Goal: Transaction & Acquisition: Purchase product/service

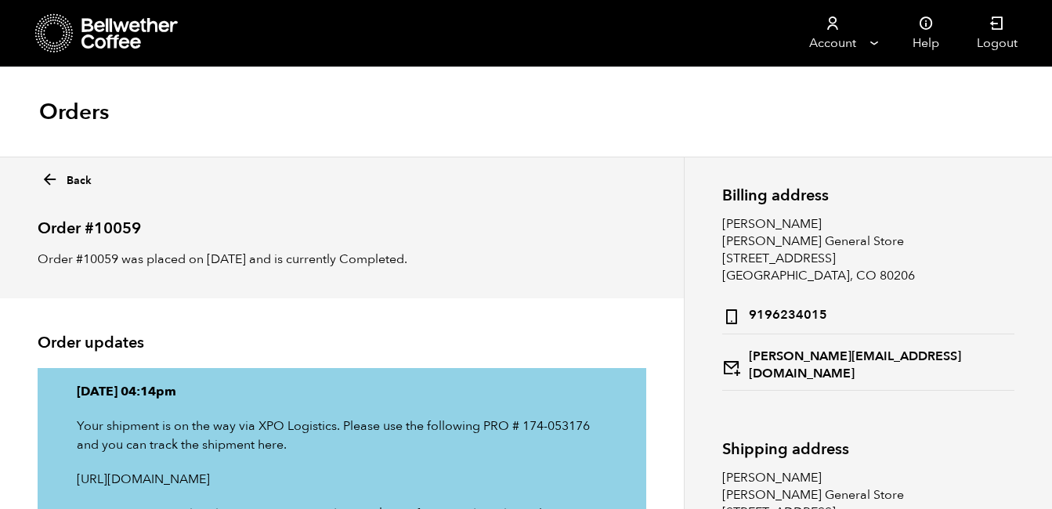
click at [49, 183] on icon at bounding box center [50, 180] width 18 height 18
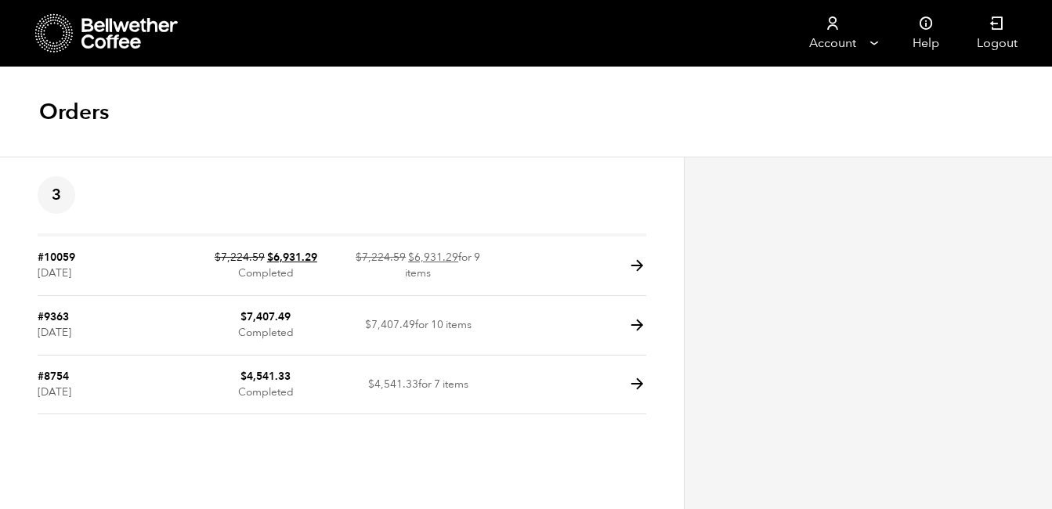
click at [148, 36] on icon at bounding box center [130, 33] width 98 height 31
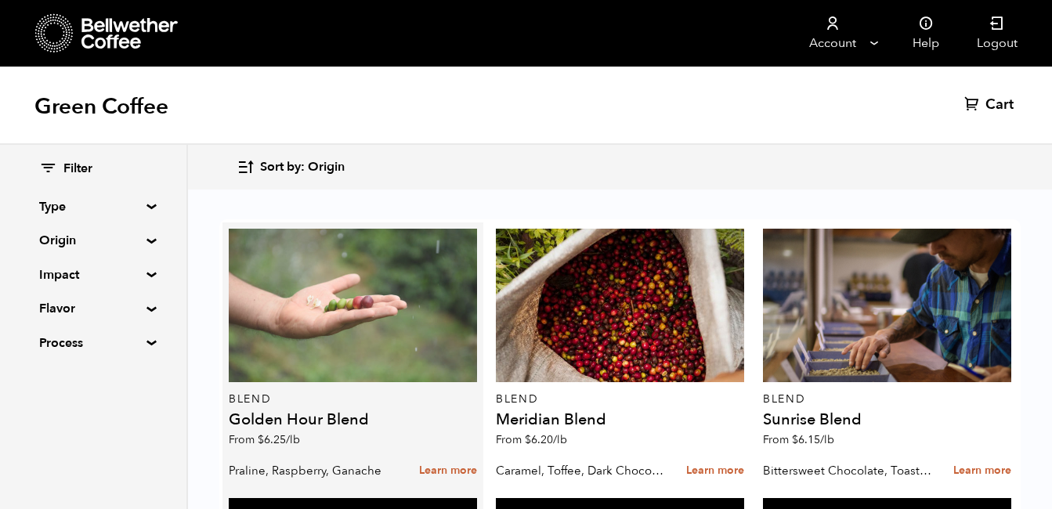
scroll to position [434, 0]
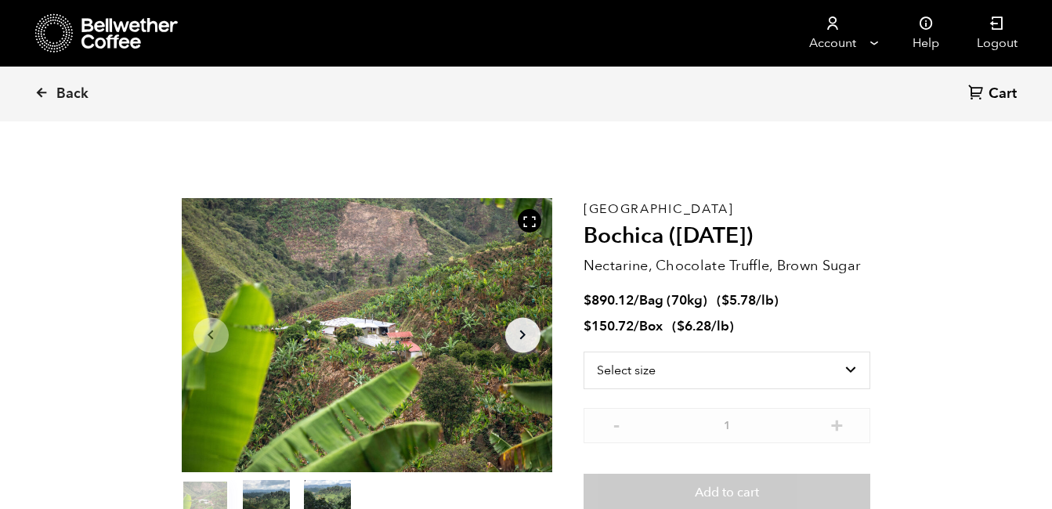
scroll to position [682, 671]
click at [838, 372] on select "Select size Bag (70kg) (154 lbs) Box (24 lbs)" at bounding box center [728, 371] width 288 height 38
select select "bag"
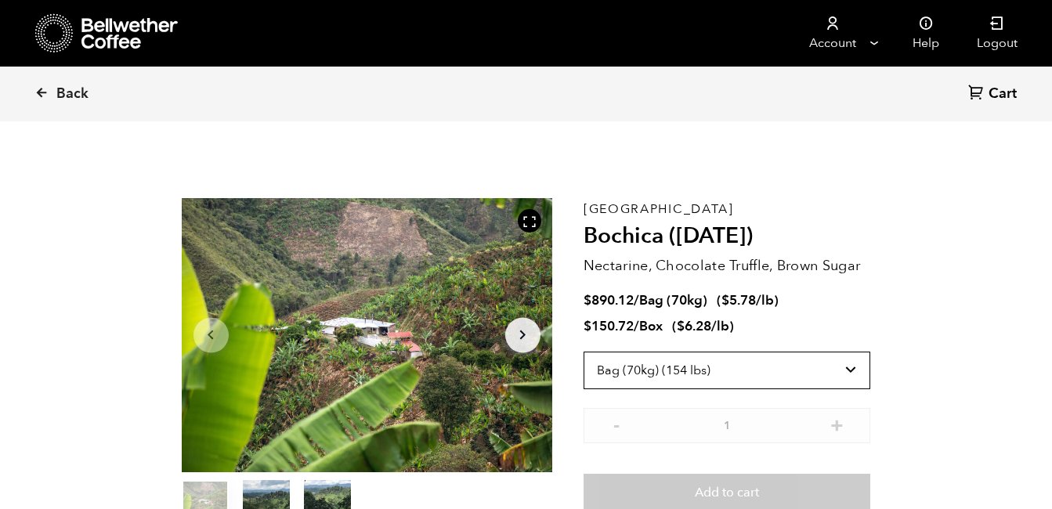
click at [584, 352] on select "Select size Bag (70kg) (154 lbs) Box (24 lbs)" at bounding box center [728, 371] width 288 height 38
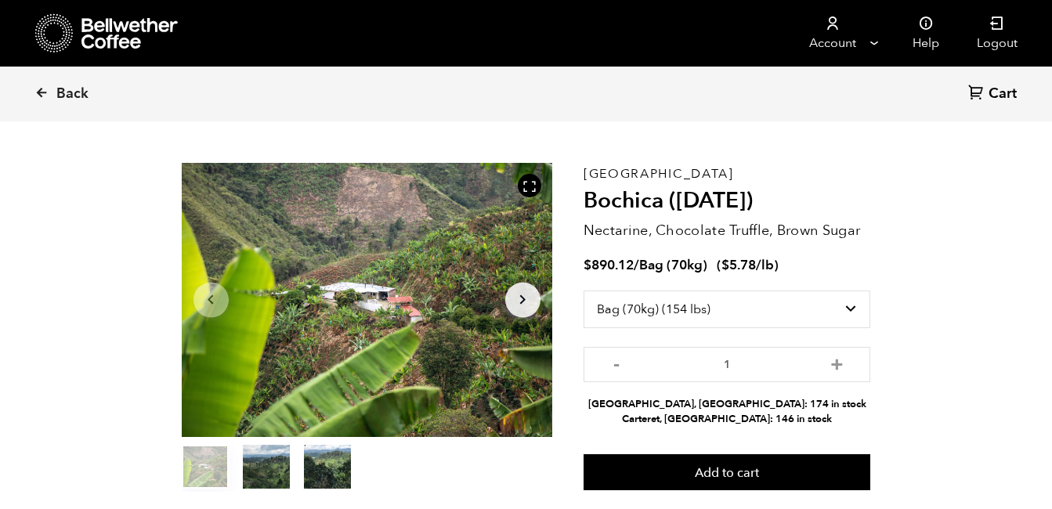
scroll to position [36, 0]
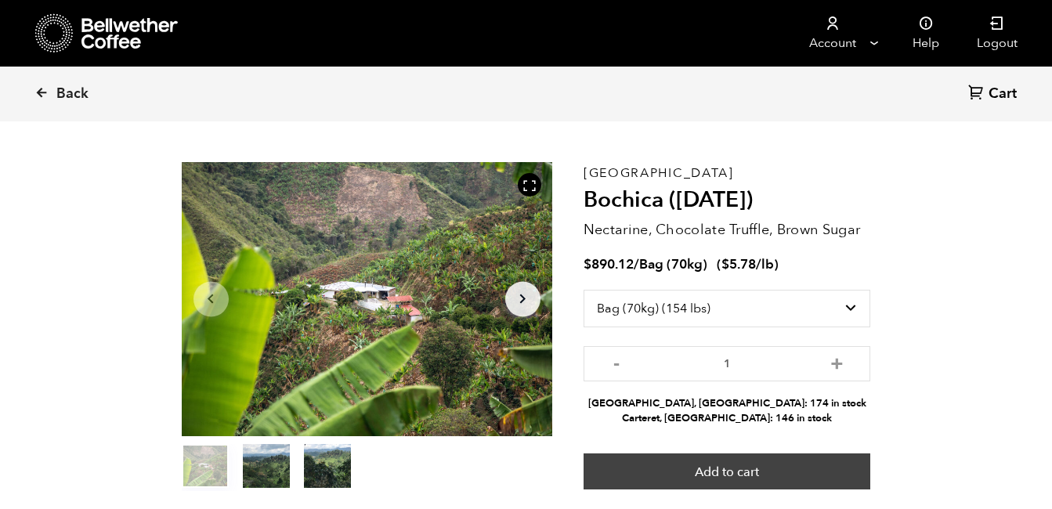
click at [733, 472] on button "Add to cart" at bounding box center [728, 472] width 288 height 36
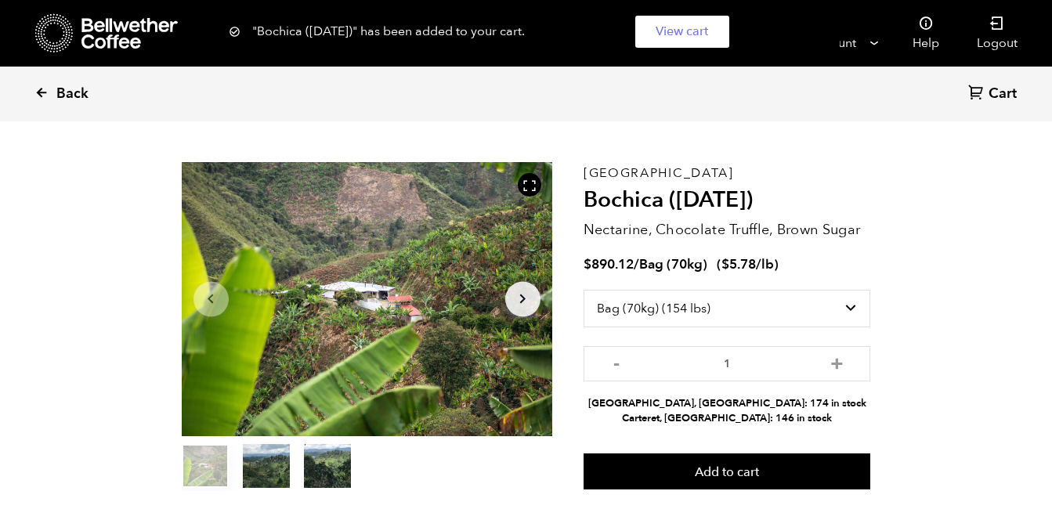
click at [45, 90] on icon at bounding box center [41, 92] width 14 height 14
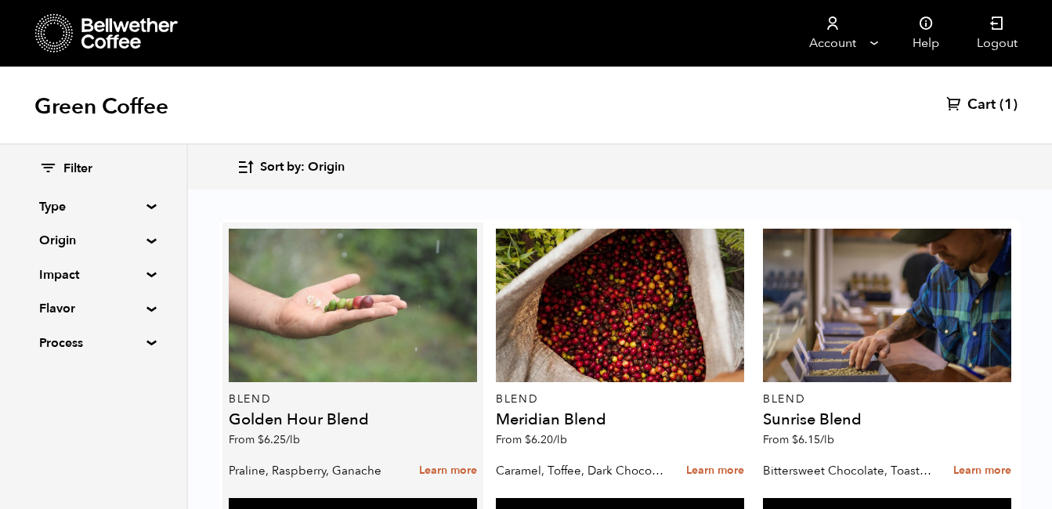
scroll to position [645, 0]
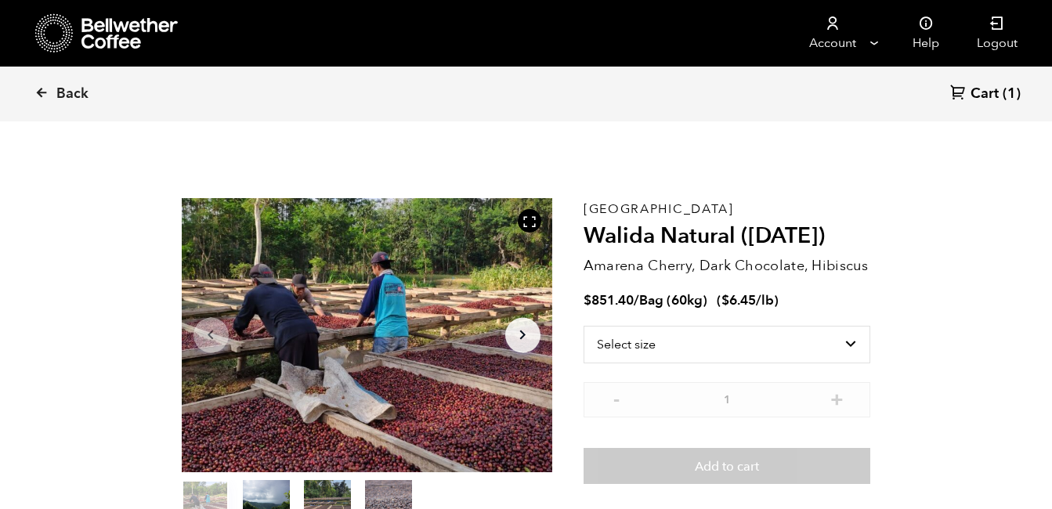
scroll to position [682, 671]
click at [750, 335] on select "Select size Bag (60kg) (132 lbs)" at bounding box center [728, 345] width 288 height 38
select select "bag-3"
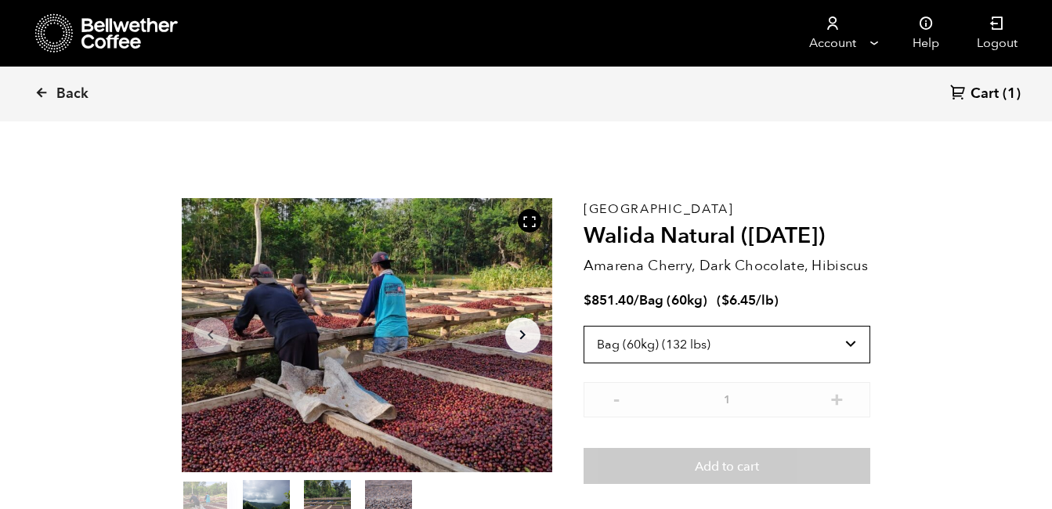
click at [584, 326] on select "Select size Bag (60kg) (132 lbs)" at bounding box center [728, 345] width 288 height 38
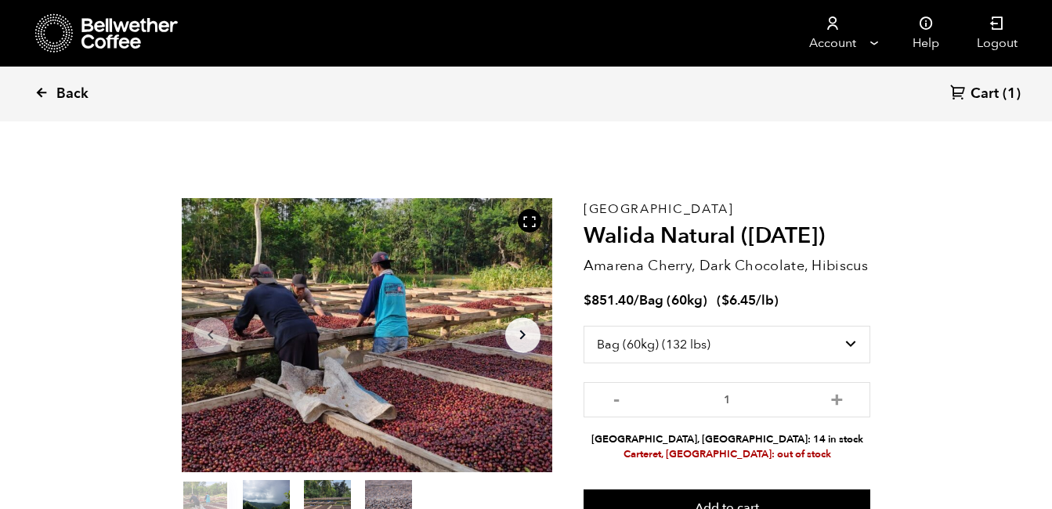
click at [46, 91] on icon at bounding box center [41, 92] width 14 height 14
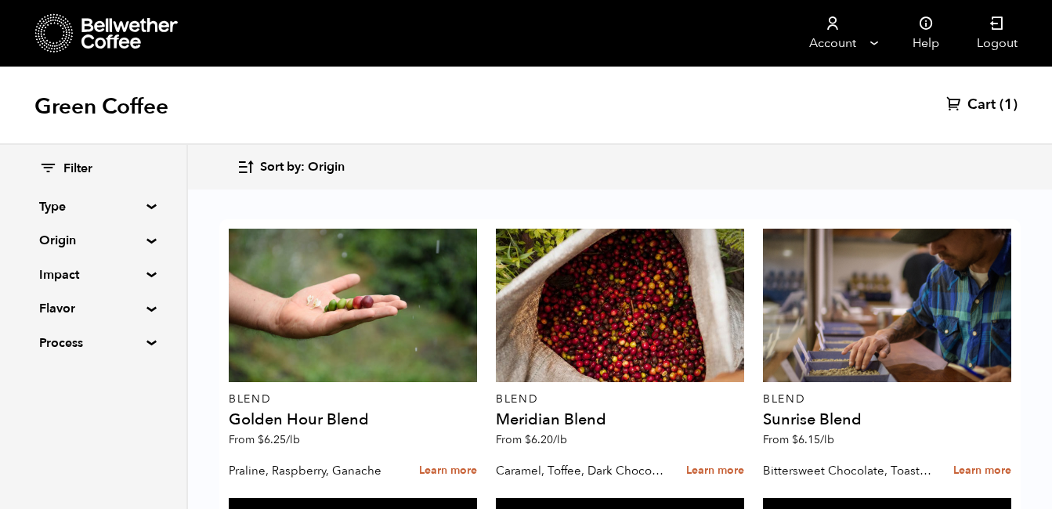
scroll to position [1326, 0]
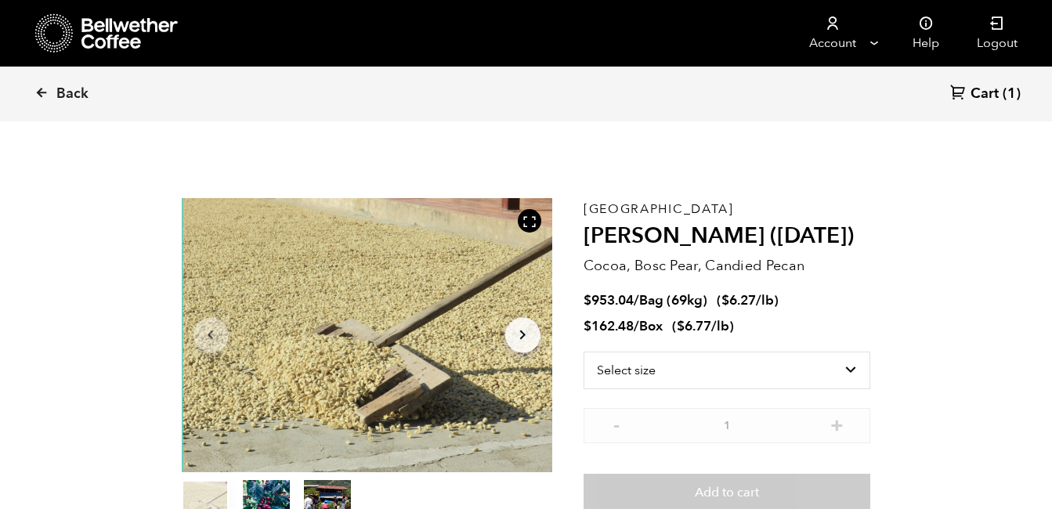
scroll to position [682, 671]
click at [798, 367] on select "Select size Bag (69kg) (152 lbs) Box (24 lbs)" at bounding box center [728, 371] width 288 height 38
select select "bag-2"
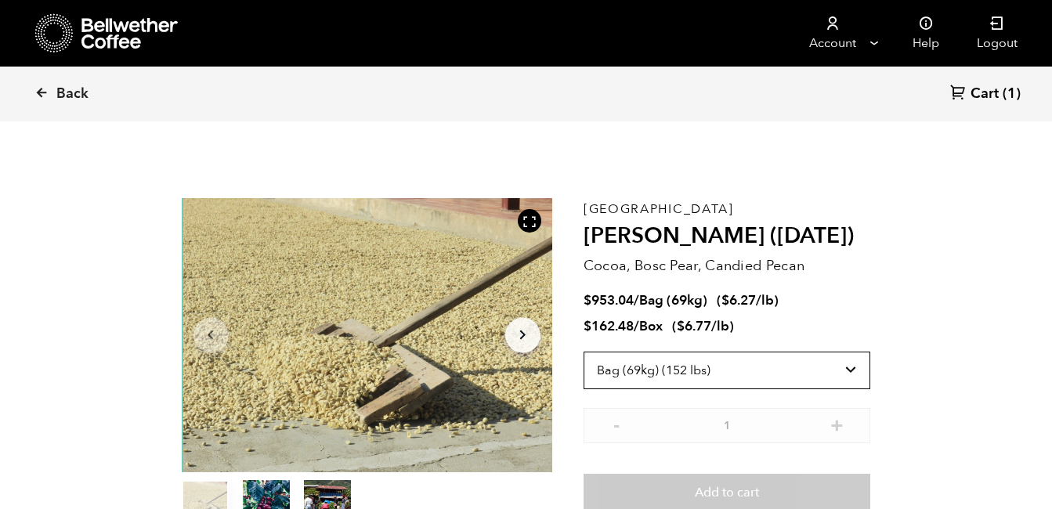
click at [584, 352] on select "Select size Bag (69kg) (152 lbs) Box (24 lbs)" at bounding box center [728, 371] width 288 height 38
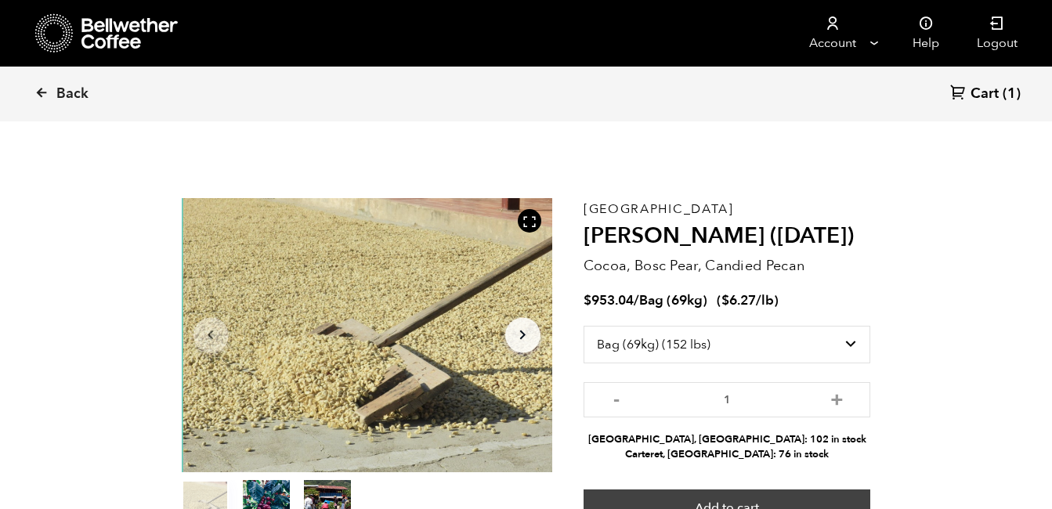
click at [735, 495] on button "Add to cart" at bounding box center [728, 508] width 288 height 36
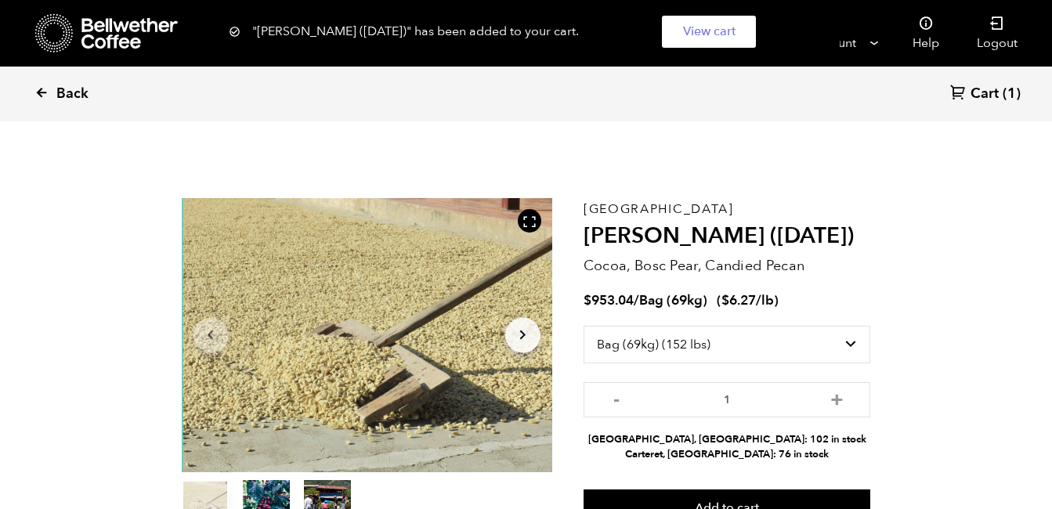
click at [42, 92] on icon at bounding box center [41, 92] width 14 height 14
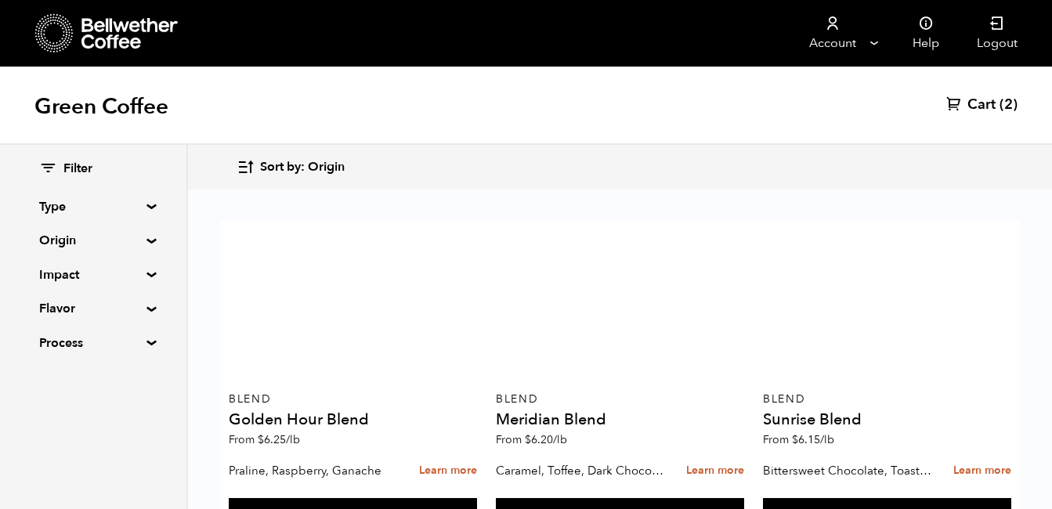
scroll to position [1938, 0]
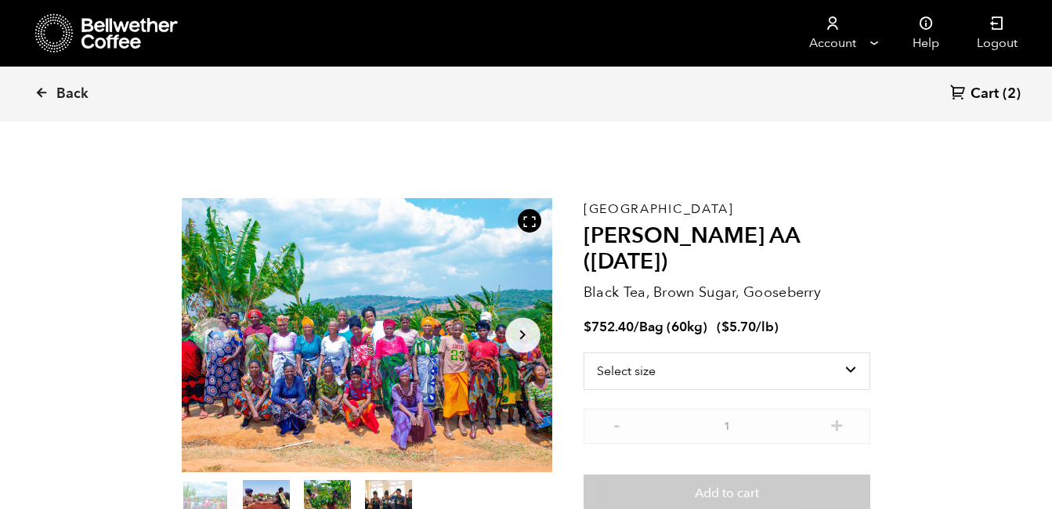
scroll to position [682, 671]
drag, startPoint x: 791, startPoint y: 353, endPoint x: 670, endPoint y: 375, distance: 122.6
click at [670, 375] on div "Select size Bag (60kg) (132 lbs)" at bounding box center [728, 381] width 288 height 56
click at [700, 355] on select "Select size Bag (60kg) (132 lbs)" at bounding box center [728, 372] width 288 height 38
select select "bag-3"
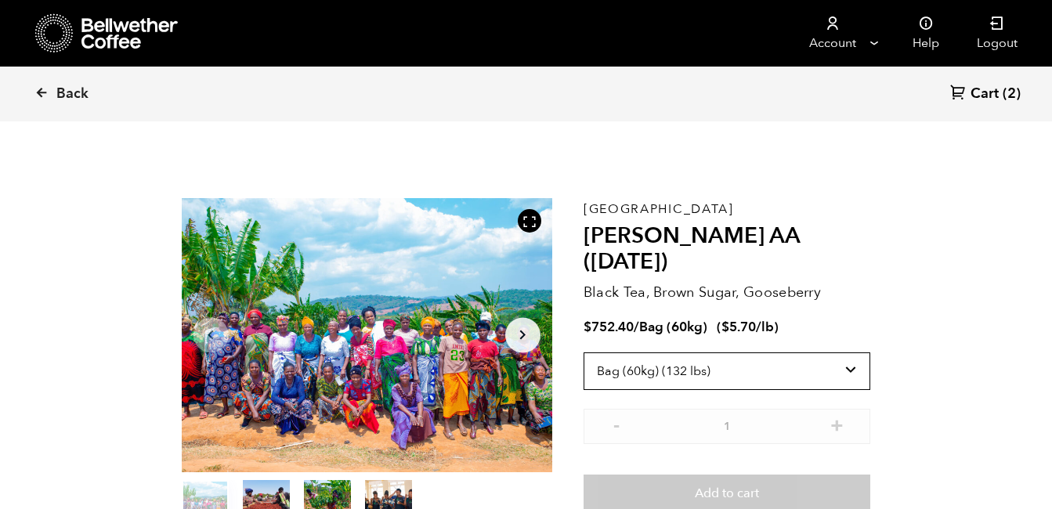
click at [584, 353] on select "Select size Bag (60kg) (132 lbs)" at bounding box center [728, 372] width 288 height 38
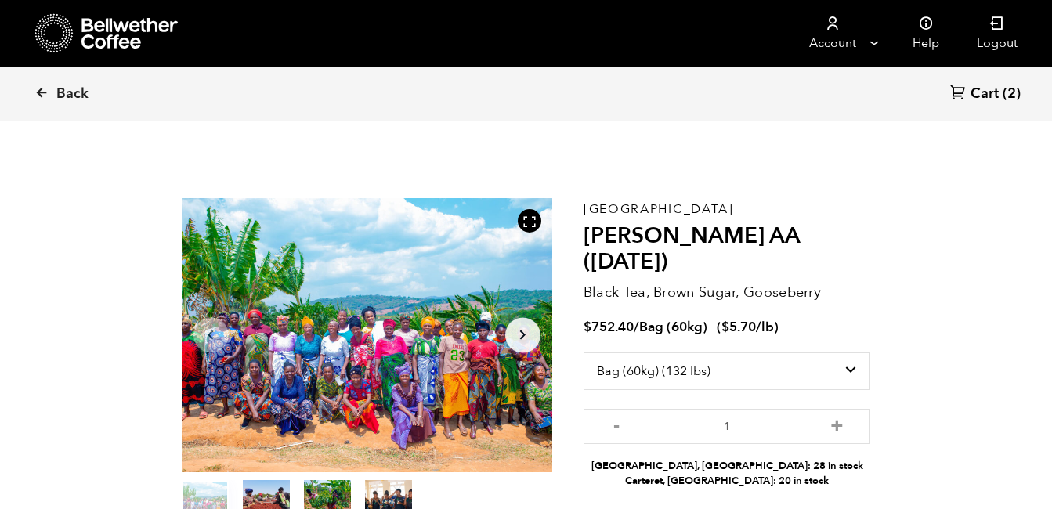
click at [881, 436] on section "Item 1 of 4 Arrow Left Arrow Right item 0 item 1 item 2 item 3 Item 1 of 4 Tanz…" at bounding box center [527, 375] width 768 height 456
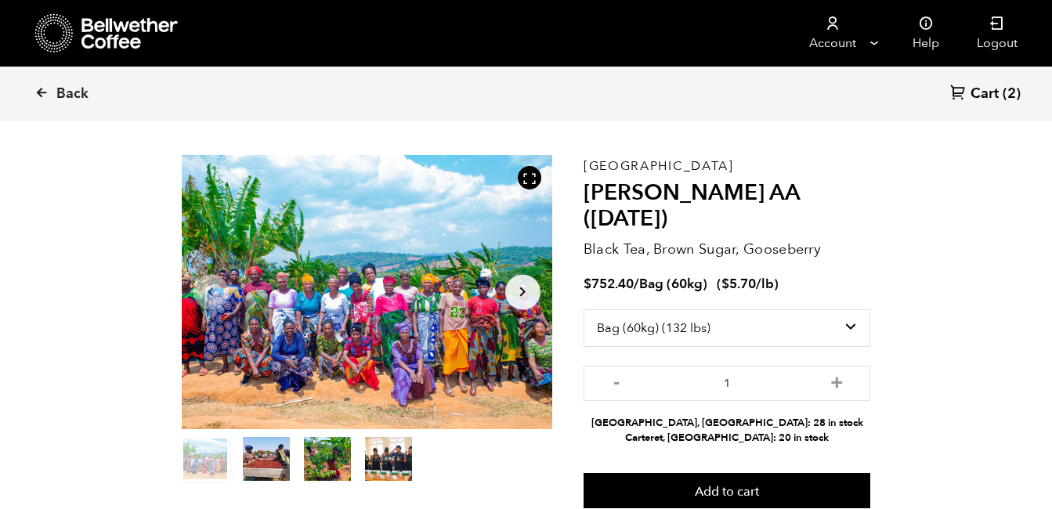
scroll to position [46, 0]
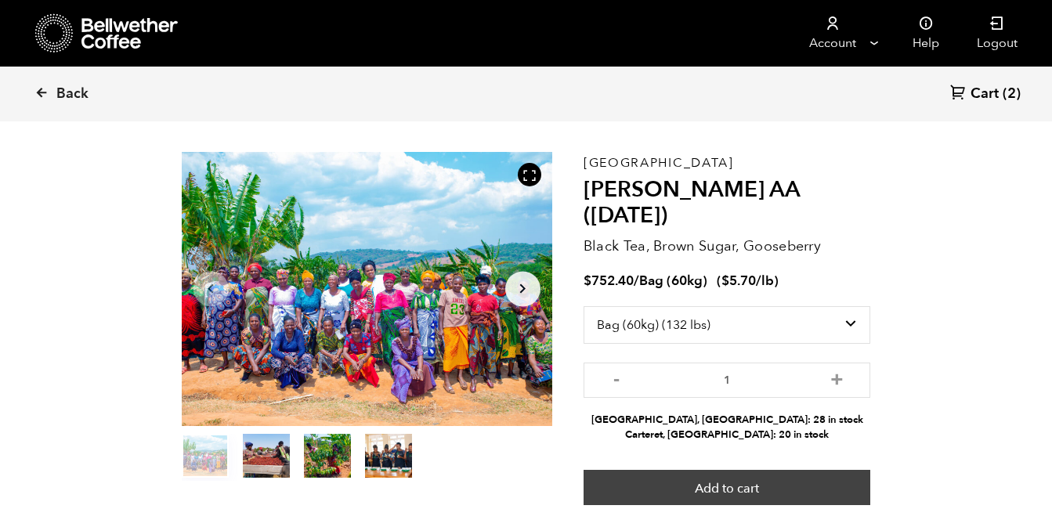
click at [748, 470] on button "Add to cart" at bounding box center [728, 488] width 288 height 36
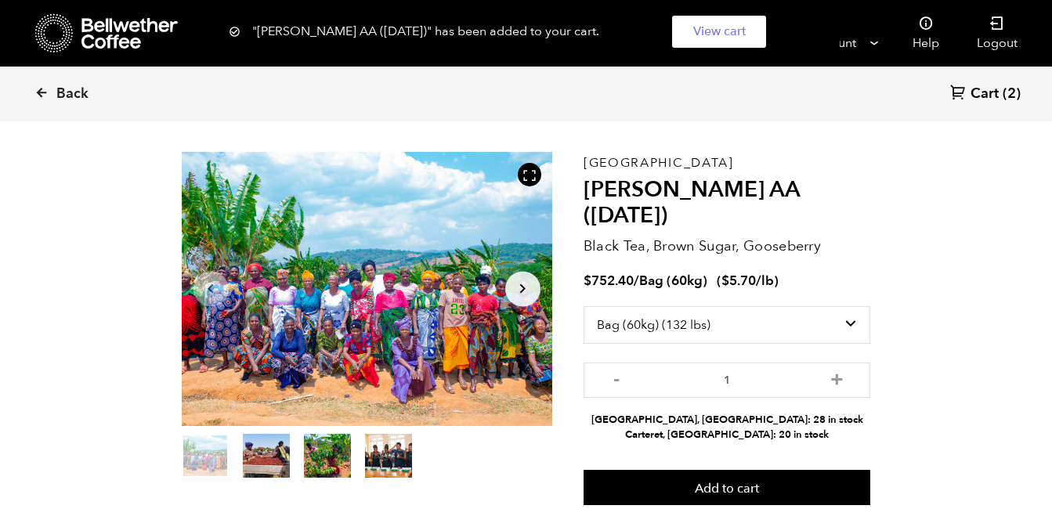
scroll to position [0, 0]
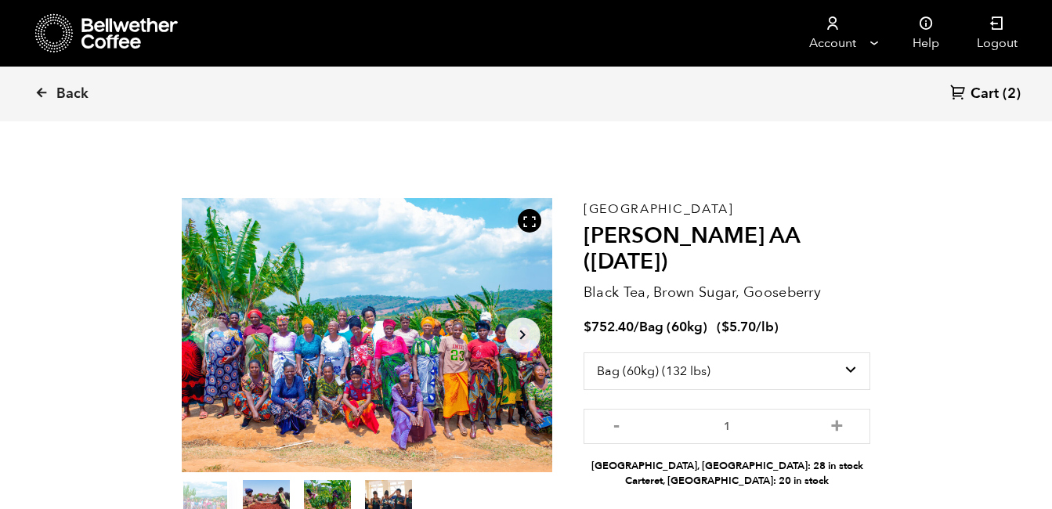
click at [1010, 89] on span "(2)" at bounding box center [1012, 94] width 18 height 19
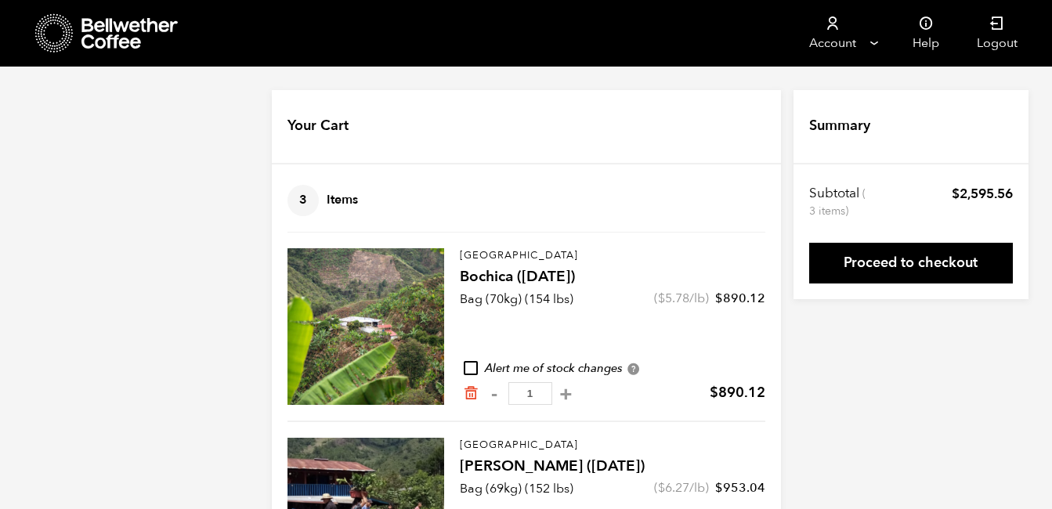
click at [635, 89] on body "Store 3 Account Manage Orders" at bounding box center [526, 411] width 1052 height 823
click at [581, 82] on body "Store 3 Account Manage Orders" at bounding box center [526, 411] width 1052 height 823
